Goal: Transaction & Acquisition: Purchase product/service

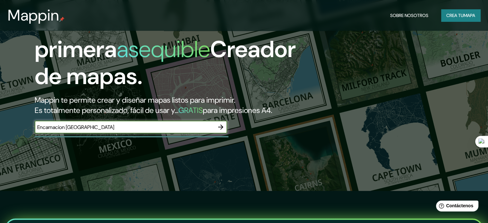
type input "Encarnacion [GEOGRAPHIC_DATA]"
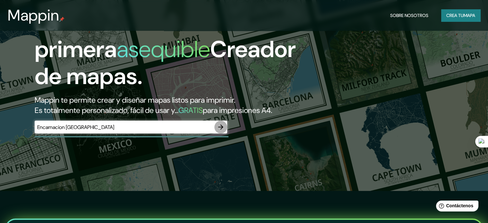
click at [217, 131] on icon "button" at bounding box center [221, 127] width 8 height 8
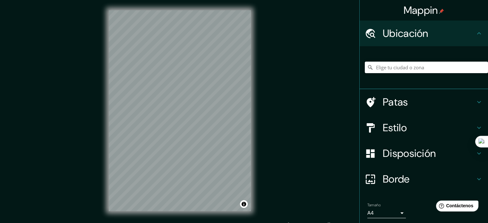
click at [402, 69] on input "Elige tu ciudad o zona" at bounding box center [425, 68] width 123 height 12
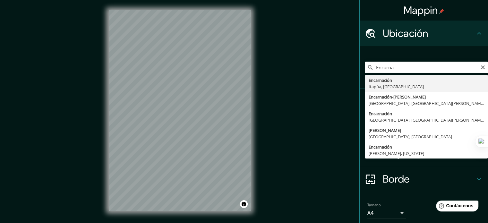
type input "Encarnación, Itapúa, Paraguay"
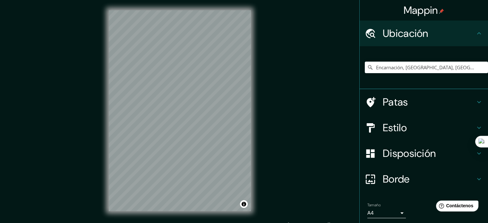
click at [421, 104] on h4 "Patas" at bounding box center [428, 102] width 92 height 13
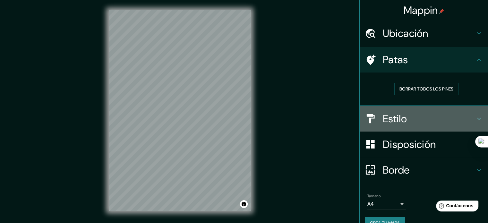
click at [403, 121] on h4 "Estilo" at bounding box center [428, 118] width 92 height 13
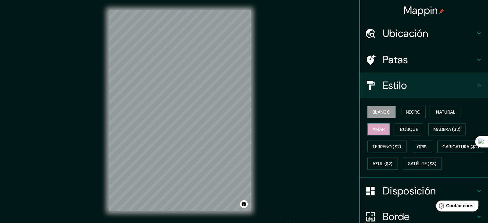
click at [374, 128] on font "Amar" at bounding box center [378, 129] width 12 height 6
click at [405, 129] on font "Bosque" at bounding box center [409, 129] width 18 height 6
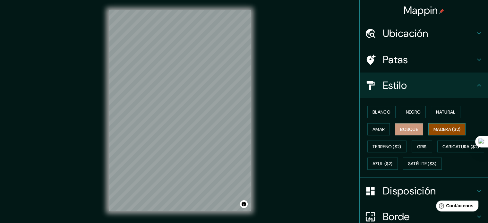
click at [437, 128] on font "Madera ($2)" at bounding box center [446, 129] width 27 height 6
click at [442, 149] on font "Caricatura ($2)" at bounding box center [460, 147] width 37 height 6
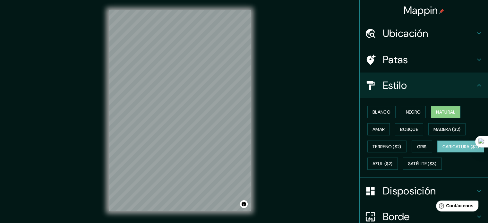
click at [441, 106] on button "Natural" at bounding box center [444, 112] width 29 height 12
click at [420, 144] on font "Gris" at bounding box center [422, 147] width 10 height 6
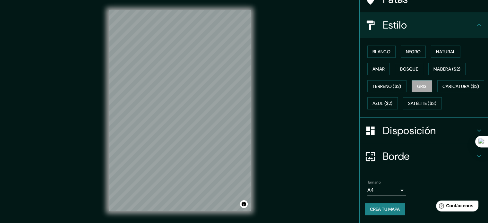
click at [401, 137] on font "Disposición" at bounding box center [408, 130] width 53 height 13
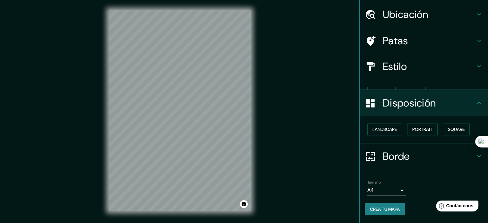
scroll to position [8, 0]
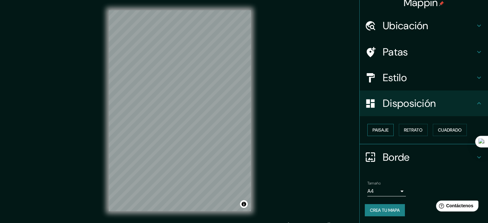
click at [382, 130] on font "Paisaje" at bounding box center [380, 130] width 16 height 6
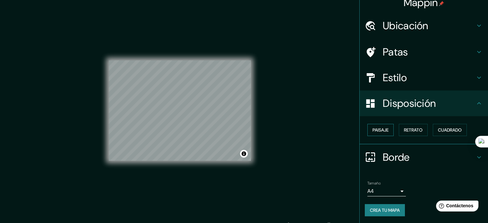
click at [382, 130] on font "Paisaje" at bounding box center [380, 130] width 16 height 6
click at [415, 128] on font "Retrato" at bounding box center [413, 130] width 19 height 6
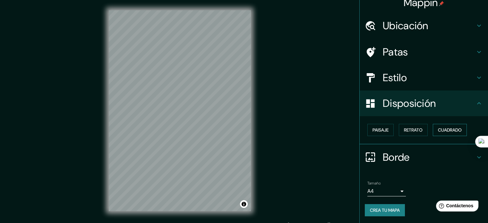
click at [449, 127] on font "Cuadrado" at bounding box center [450, 130] width 24 height 6
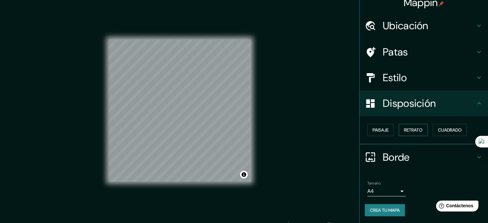
click at [408, 129] on font "Retrato" at bounding box center [413, 130] width 19 height 6
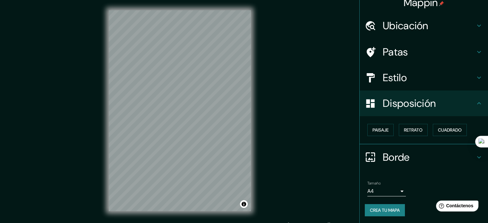
scroll to position [8, 0]
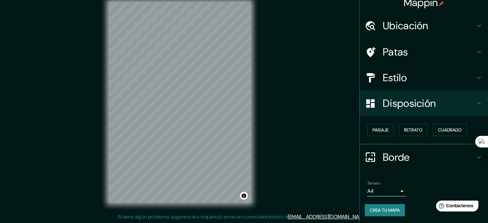
click at [379, 192] on body "Mappin Ubicación Encarnación, Itapúa, Paraguay Patas Estilo Disposición Paisaje…" at bounding box center [244, 103] width 488 height 223
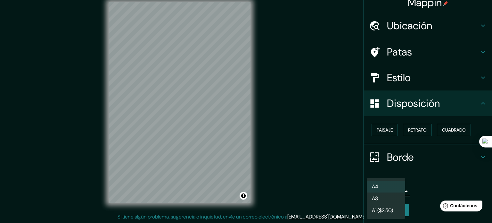
click at [379, 189] on li "A4" at bounding box center [386, 186] width 38 height 12
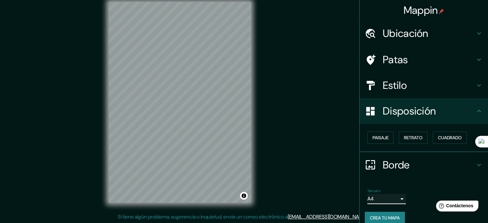
scroll to position [0, 0]
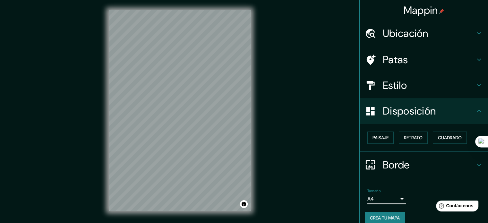
click at [475, 83] on icon at bounding box center [479, 85] width 8 height 8
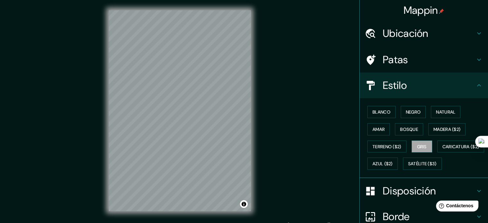
click at [462, 58] on h4 "Patas" at bounding box center [428, 59] width 92 height 13
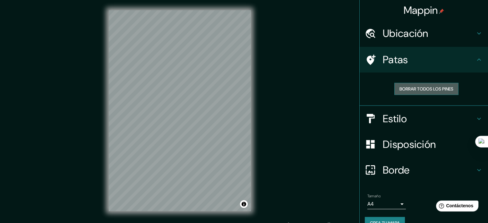
click at [441, 91] on font "Borrar todos los pines" at bounding box center [426, 89] width 54 height 6
click at [403, 39] on font "Ubicación" at bounding box center [405, 33] width 46 height 13
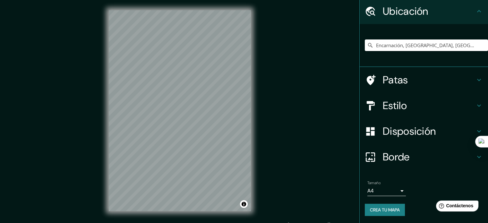
scroll to position [8, 0]
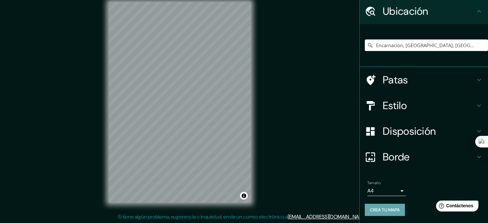
click at [385, 209] on font "Crea tu mapa" at bounding box center [385, 210] width 30 height 6
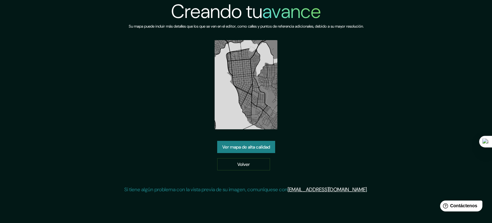
click at [256, 144] on font "Ver mapa de alta calidad" at bounding box center [246, 147] width 48 height 6
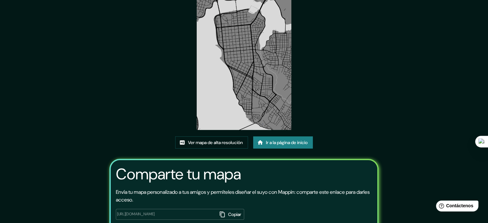
scroll to position [64, 0]
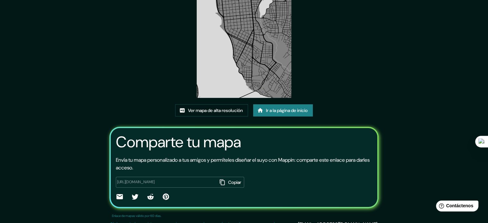
click at [219, 184] on icon "button" at bounding box center [222, 182] width 6 height 6
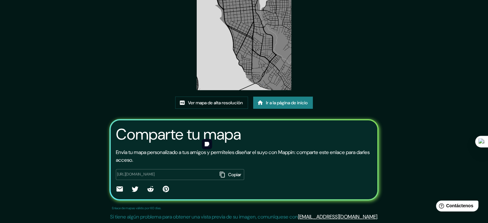
scroll to position [0, 0]
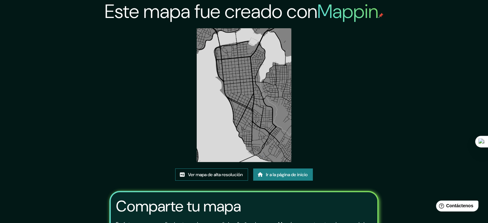
click at [214, 173] on font "Ver mapa de alta resolución" at bounding box center [215, 174] width 55 height 6
